Goal: Find specific page/section: Find specific page/section

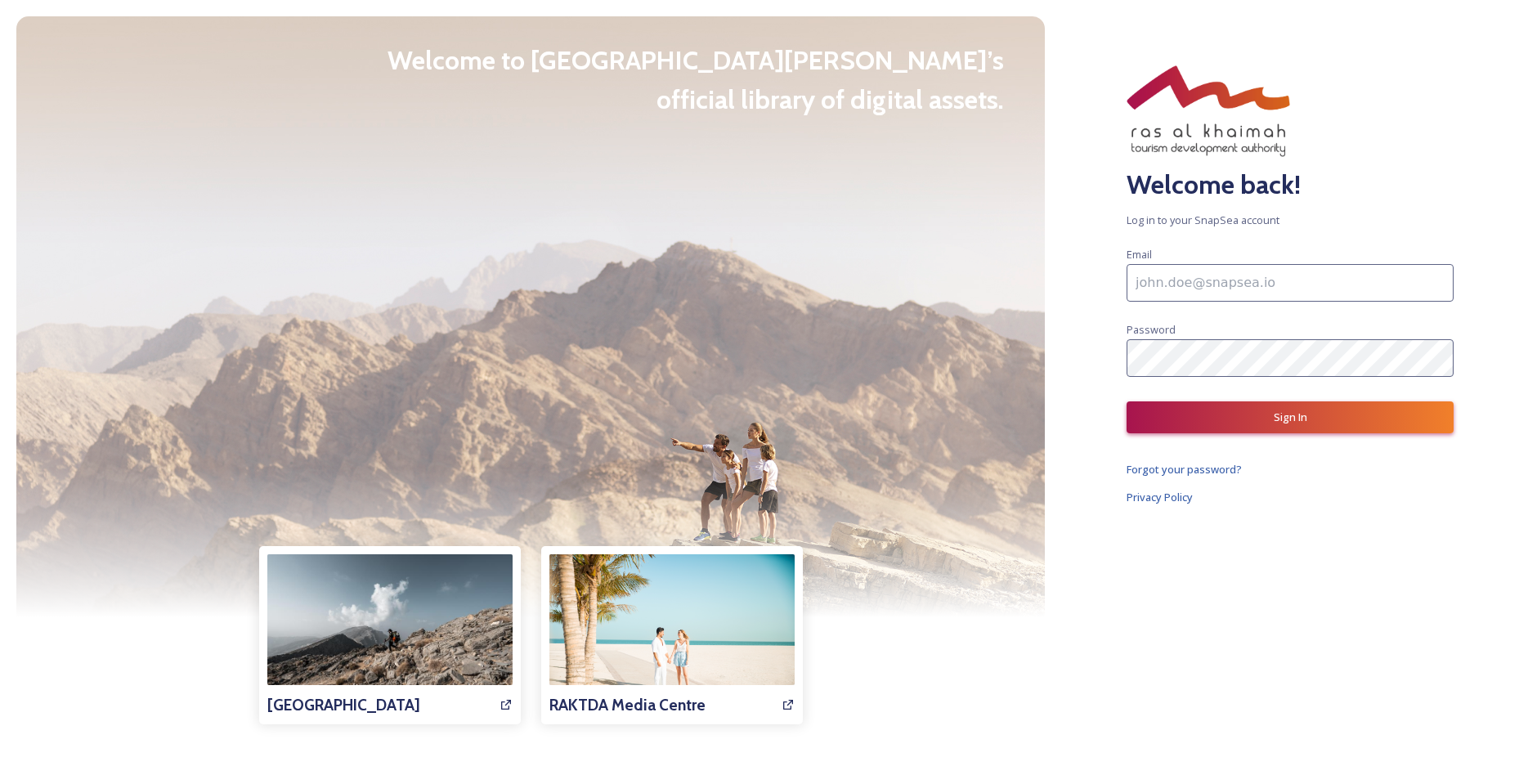
click at [1180, 270] on input at bounding box center [1290, 283] width 327 height 38
type input "[EMAIL_ADDRESS][DOMAIN_NAME]"
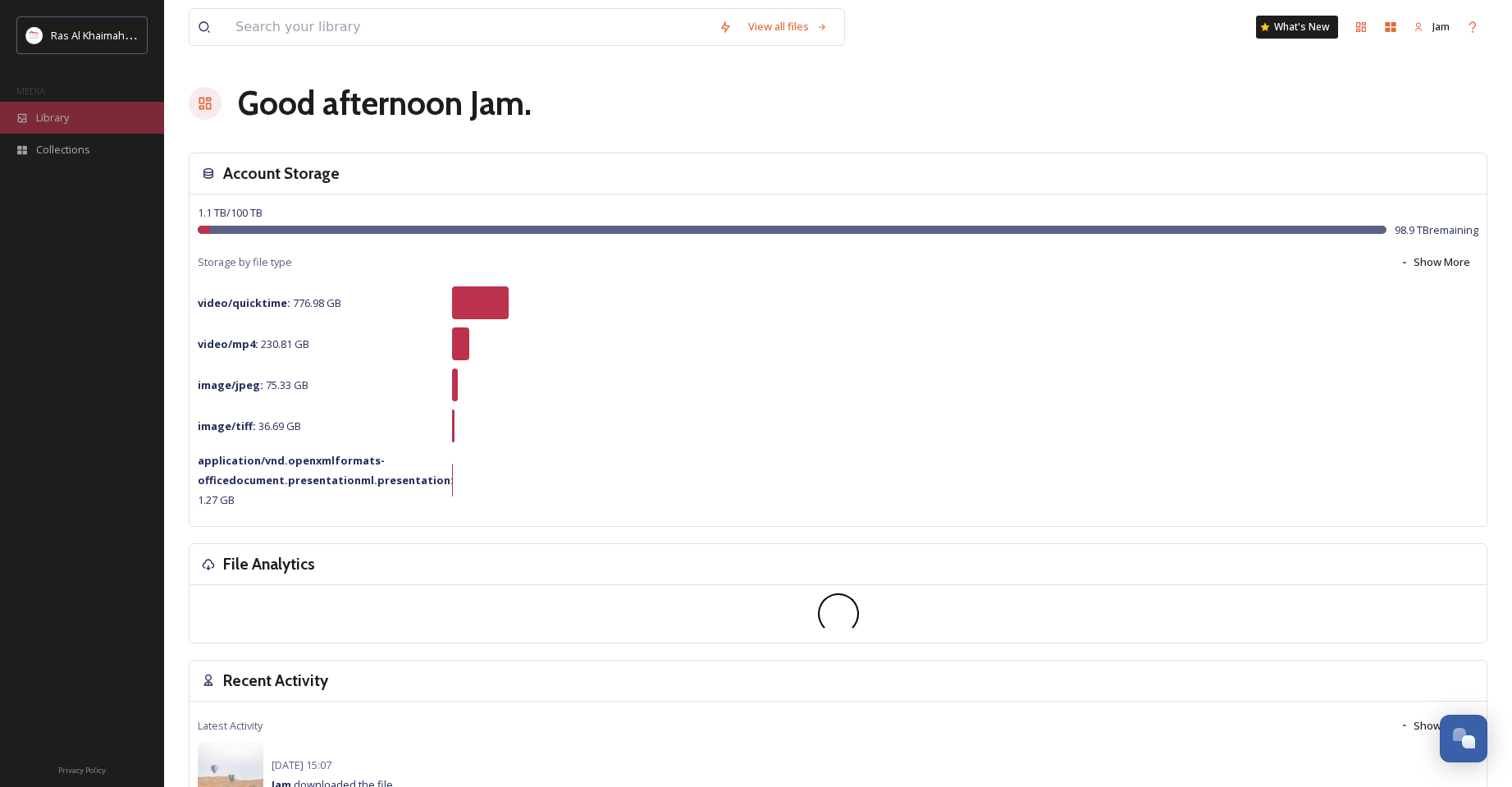
click at [43, 110] on span "Library" at bounding box center [52, 118] width 33 height 16
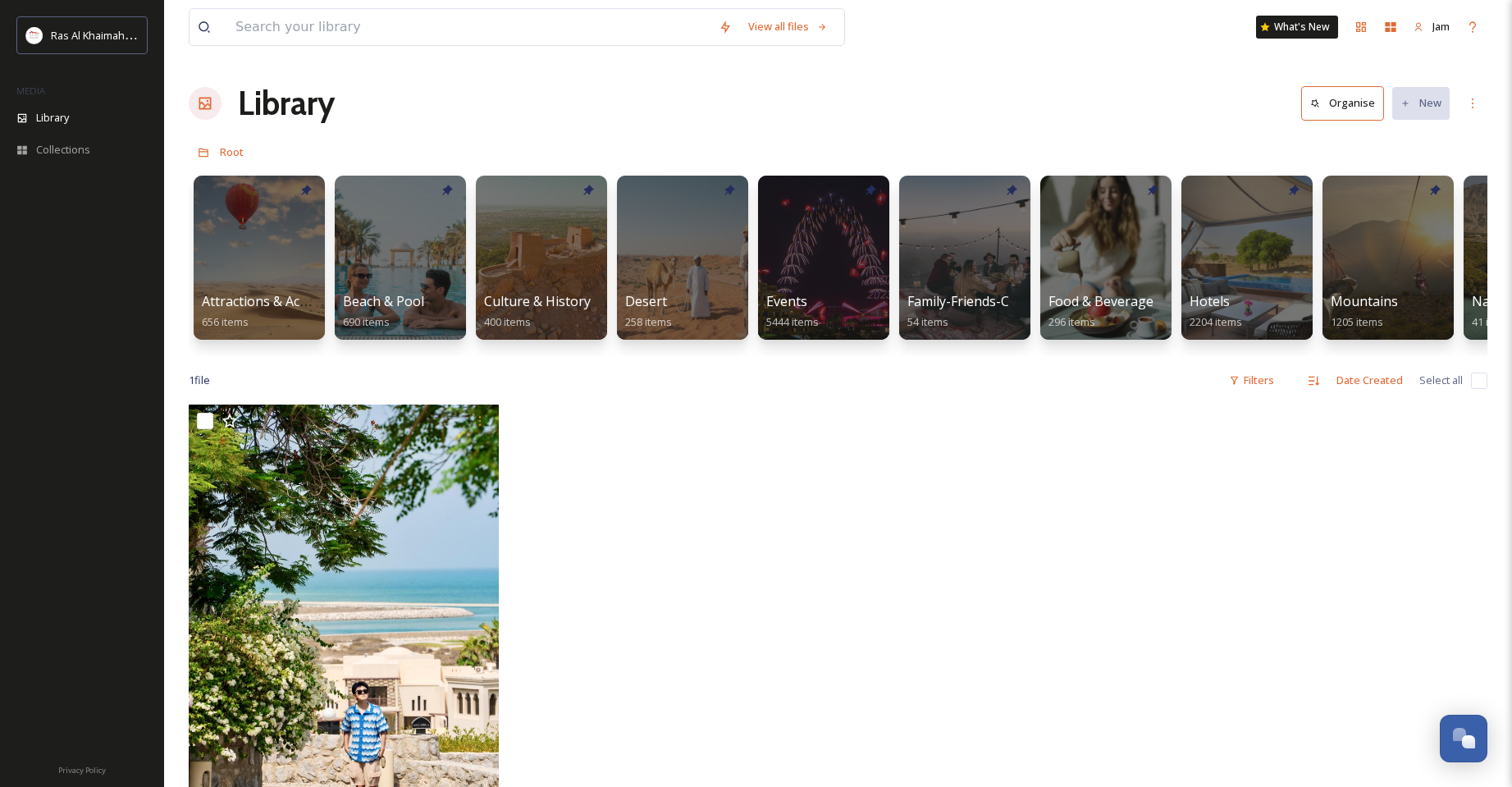
scroll to position [417, 0]
